Goal: Download file/media

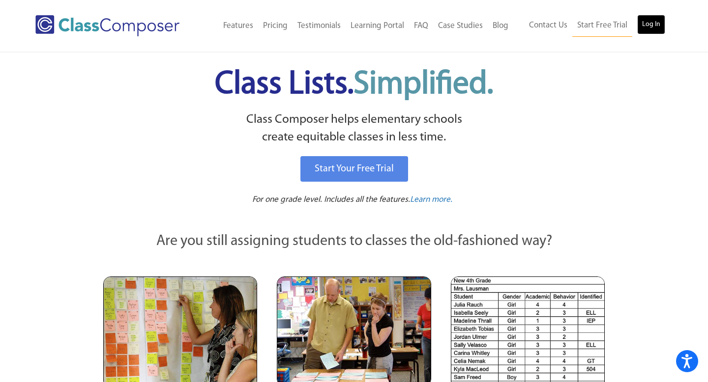
click at [659, 24] on link "Log In" at bounding box center [651, 25] width 28 height 20
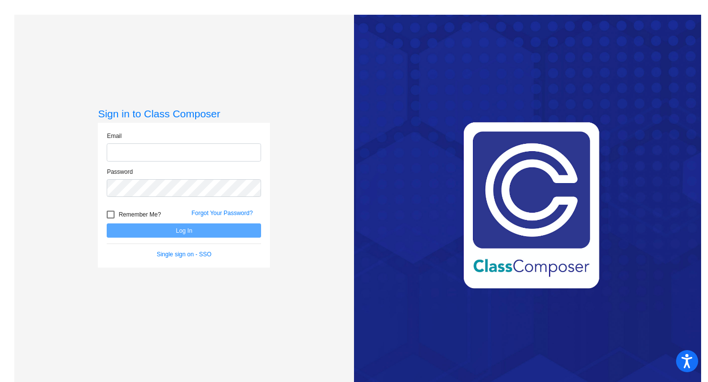
type input "avano@ccsd66.org"
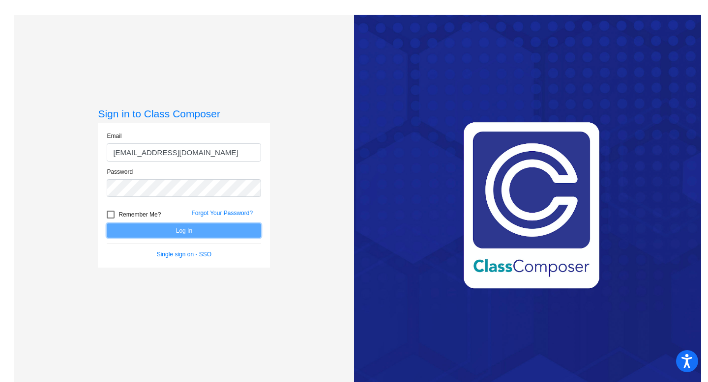
click at [219, 236] on button "Log In" at bounding box center [184, 231] width 154 height 14
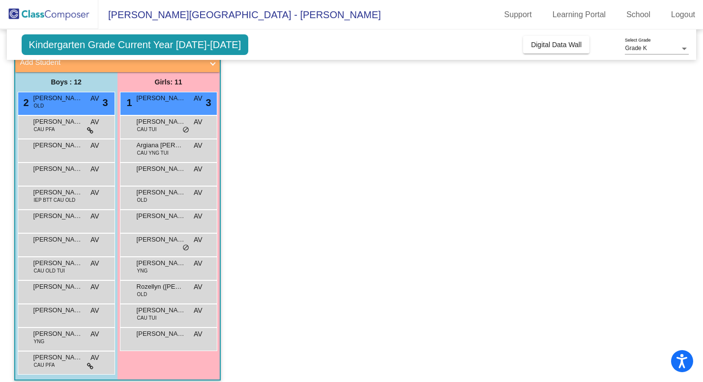
scroll to position [74, 0]
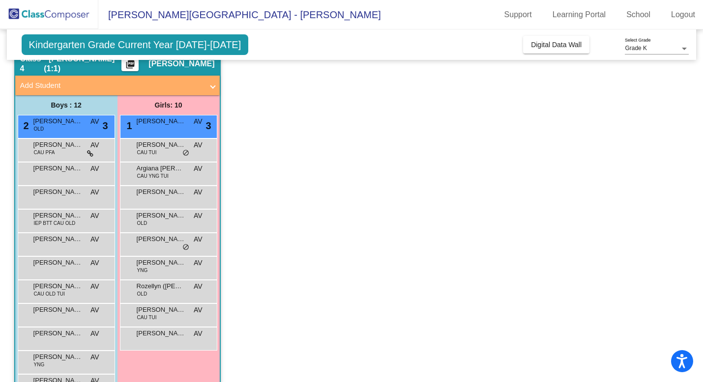
scroll to position [74, 0]
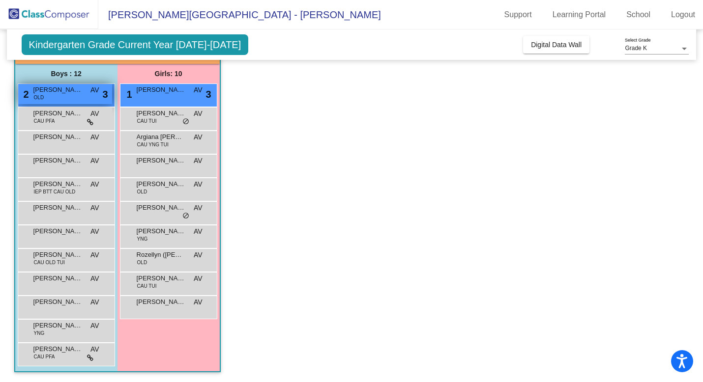
click at [63, 94] on div "2 Greyson Dilworth OLD AV lock do_not_disturb_alt 3" at bounding box center [65, 94] width 94 height 20
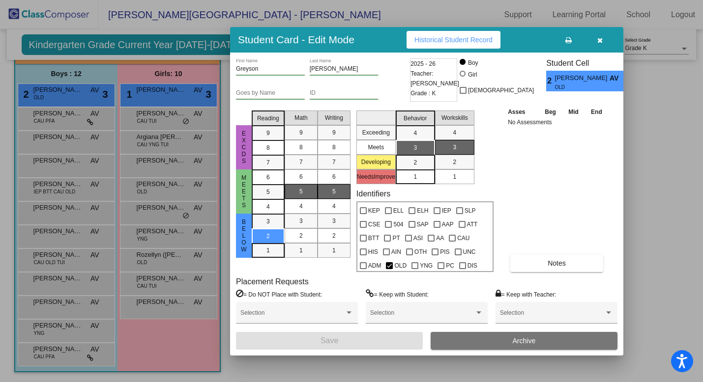
click at [680, 136] on div at bounding box center [351, 191] width 703 height 382
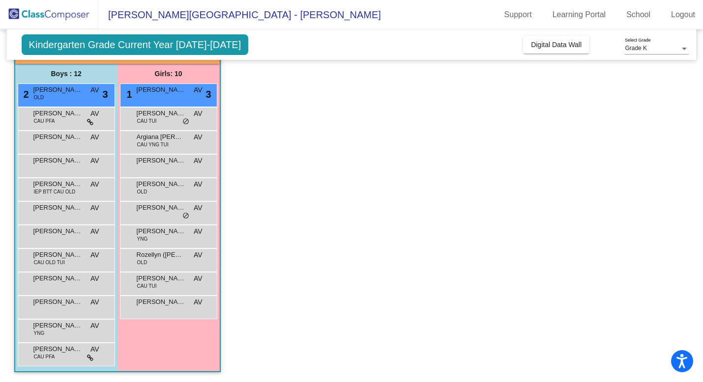
scroll to position [0, 0]
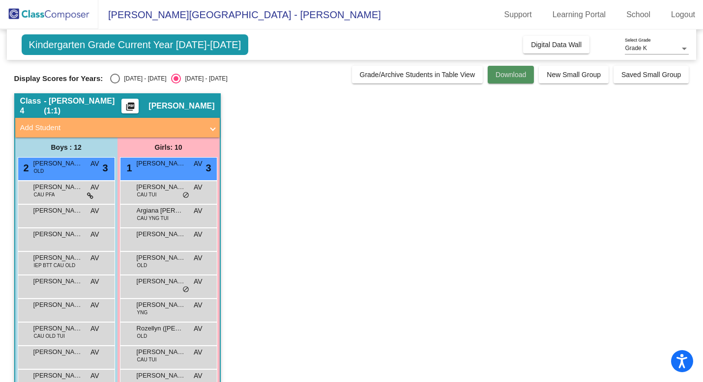
click at [511, 80] on button "Download" at bounding box center [510, 75] width 46 height 18
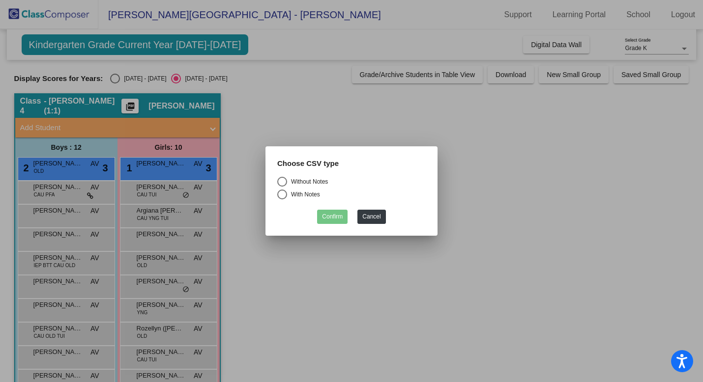
click at [281, 195] on div "Select an option" at bounding box center [282, 195] width 10 height 10
click at [282, 200] on input "With Notes" at bounding box center [282, 200] width 0 height 0
radio input "true"
click at [332, 214] on button "Confirm" at bounding box center [332, 217] width 30 height 14
